Goal: Task Accomplishment & Management: Use online tool/utility

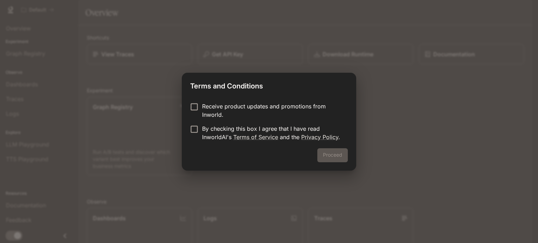
click at [237, 112] on p "Receive product updates and promotions from Inworld." at bounding box center [272, 110] width 140 height 17
click at [227, 140] on p "By checking this box I agree that I have read InworldAI's Terms of Service and …" at bounding box center [272, 133] width 140 height 17
click at [331, 156] on button "Proceed" at bounding box center [332, 155] width 30 height 14
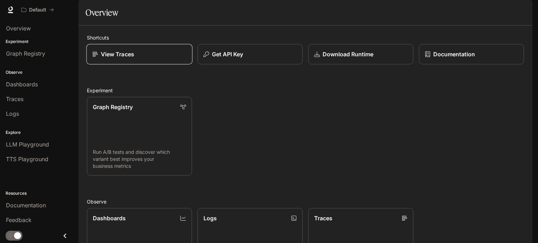
click at [153, 58] on div "View Traces" at bounding box center [139, 54] width 94 height 8
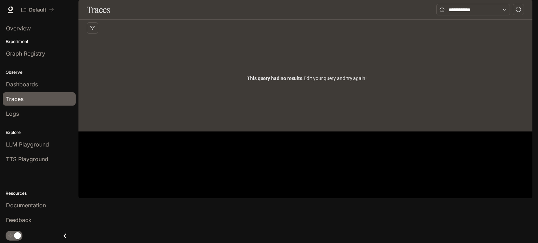
click at [270, 117] on div "This query had no results. Edit your query and try again!" at bounding box center [307, 78] width 440 height 84
click at [43, 85] on div "Dashboards" at bounding box center [39, 84] width 66 height 8
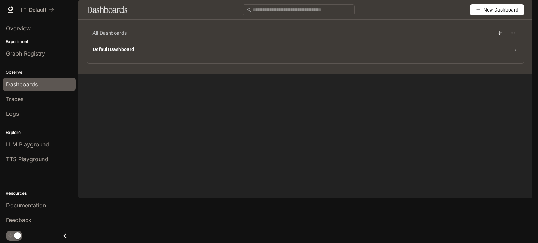
click at [122, 74] on div "All Dashboards Default Dashboard" at bounding box center [305, 49] width 454 height 49
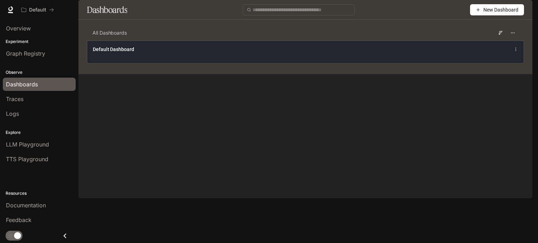
click at [129, 63] on div "Default Dashboard" at bounding box center [305, 52] width 436 height 23
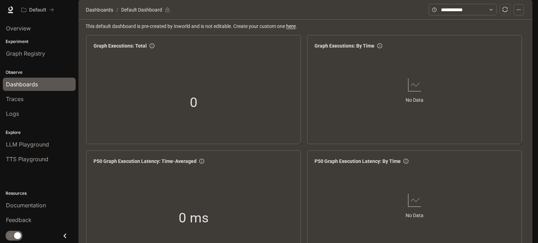
click at [36, 85] on span "Dashboards" at bounding box center [22, 84] width 32 height 8
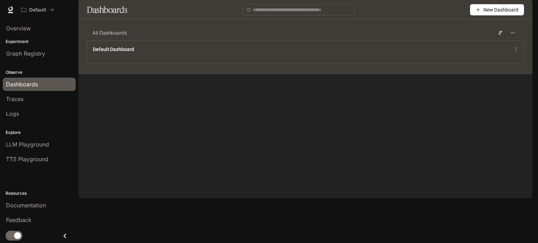
click at [489, 14] on span "New Dashboard" at bounding box center [500, 10] width 35 height 8
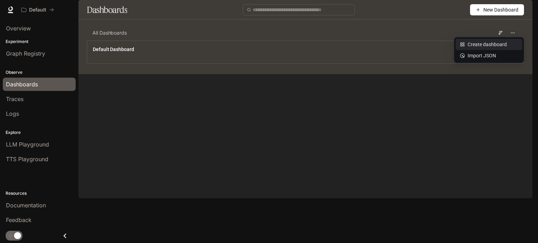
click at [487, 44] on div "Create dashboard" at bounding box center [489, 45] width 58 height 8
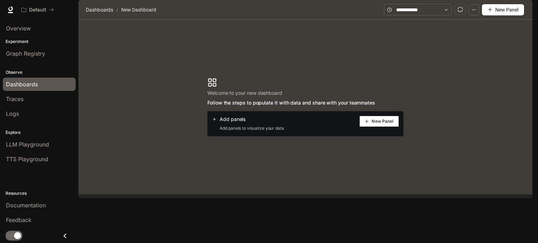
click at [298, 89] on section "Welcome to your new dashboard Follow the steps to populate it with data and sha…" at bounding box center [305, 107] width 454 height 175
click at [223, 132] on span "Add panels to visualize your data" at bounding box center [248, 128] width 72 height 7
click at [370, 127] on button "New Panel" at bounding box center [379, 121] width 40 height 11
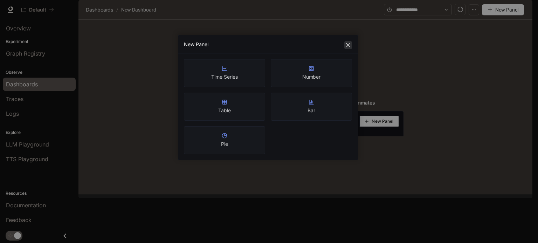
click at [347, 45] on icon "close" at bounding box center [348, 45] width 4 height 4
